Goal: Feedback & Contribution: Contribute content

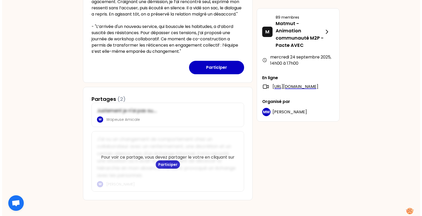
scroll to position [227, 0]
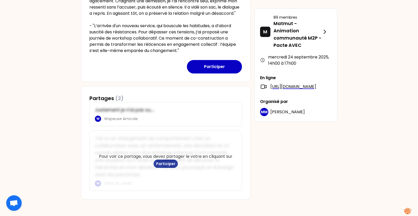
click at [166, 161] on button "Participer" at bounding box center [165, 163] width 24 height 8
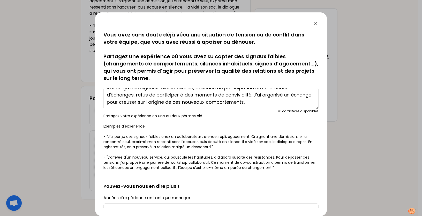
scroll to position [0, 0]
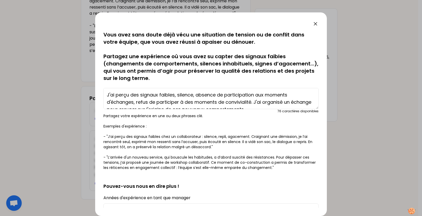
drag, startPoint x: 254, startPoint y: 103, endPoint x: 92, endPoint y: 85, distance: 162.9
click at [92, 85] on div "sauvegardé Vous avez sans doute déjà vécu une situation de tension ou de confli…" at bounding box center [211, 108] width 422 height 216
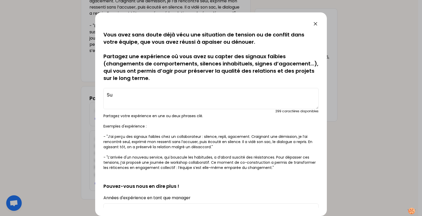
type textarea "S"
type textarea "L"
type textarea "S"
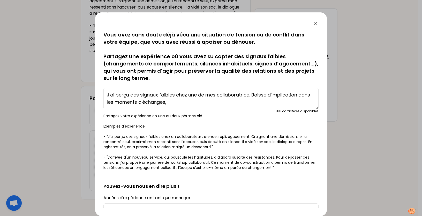
type textarea "J'ai perçu des signaux faibles chez une de mes collaboratrice. Baisse d'implica…"
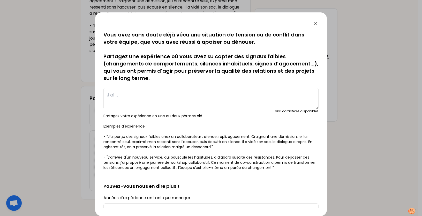
click at [107, 96] on textarea at bounding box center [210, 98] width 215 height 21
type textarea "J"
type textarea "Su"
type textarea "Si"
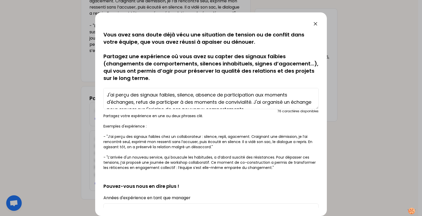
click at [203, 98] on textarea "J'ai perçu des signaux faibles, silence, absence de participation aux moments d…" at bounding box center [210, 98] width 215 height 21
click at [182, 98] on textarea "J'ai perçu des signaux faibles, silence, absence de participation aux moments d…" at bounding box center [210, 98] width 215 height 21
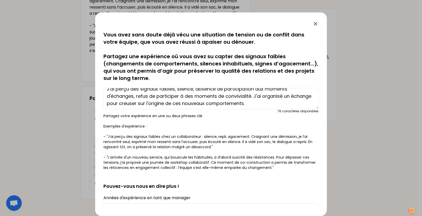
scroll to position [7, 0]
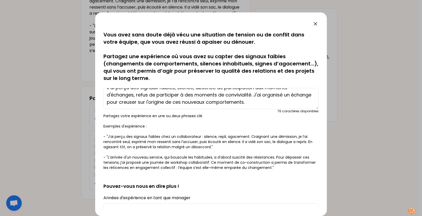
click at [229, 103] on textarea "J'ai perçu des signaux faibles, silence, absence de participation aux moments d…" at bounding box center [210, 98] width 215 height 21
click at [272, 102] on textarea "J'ai perçu des signaux faibles, silence, absence de participation aux moments d…" at bounding box center [210, 98] width 215 height 21
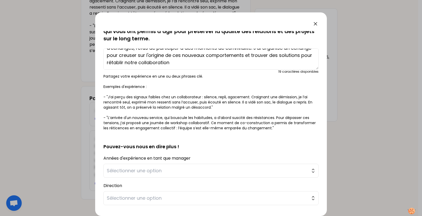
scroll to position [98, 0]
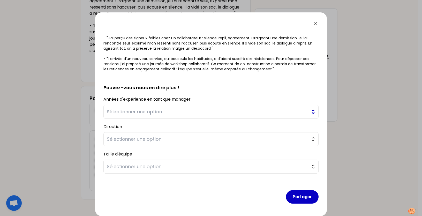
type textarea "J'ai perçu des signaux faibles, silence, absence de participation aux moments d…"
click at [137, 112] on span "Sélectionner une option" at bounding box center [207, 111] width 201 height 7
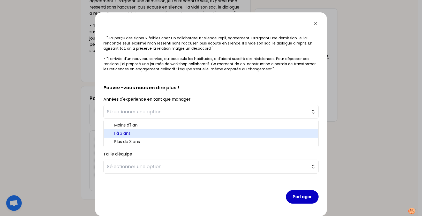
click at [136, 133] on span "1 à 3 ans" at bounding box center [214, 133] width 200 height 6
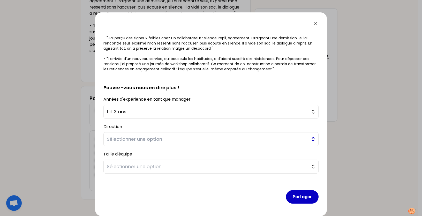
click at [134, 138] on span "Sélectionner une option" at bounding box center [207, 138] width 201 height 7
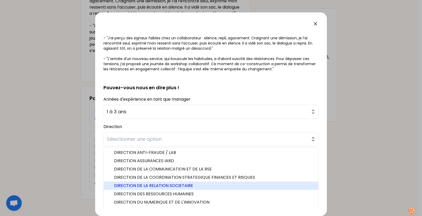
click at [175, 184] on span "DIRECTION DE LA RELATION SOCIETAIRE" at bounding box center [214, 185] width 200 height 6
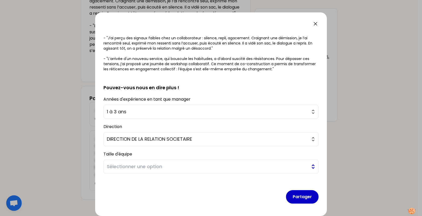
click at [142, 166] on span "Sélectionner une option" at bounding box center [207, 166] width 201 height 7
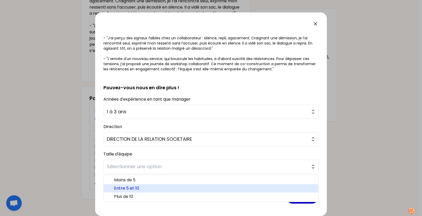
click at [144, 187] on span "Entre 5 et 10" at bounding box center [214, 188] width 200 height 6
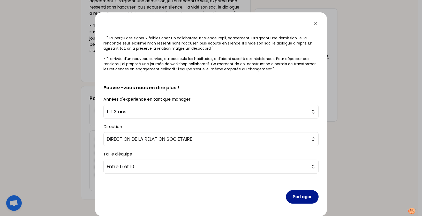
click at [299, 190] on button "Partager" at bounding box center [302, 196] width 33 height 13
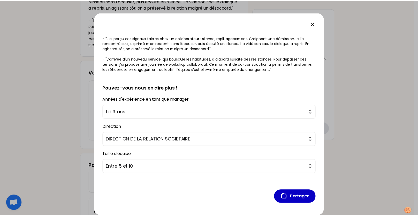
scroll to position [0, 0]
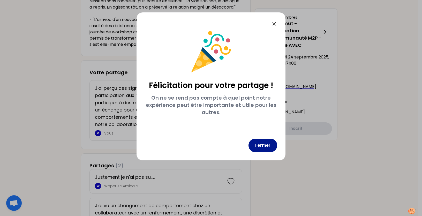
click at [255, 148] on button "Fermer" at bounding box center [262, 144] width 29 height 13
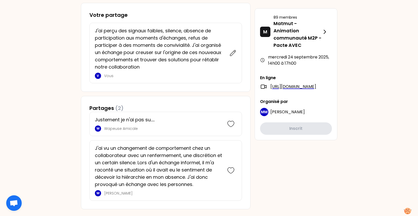
scroll to position [301, 0]
